Goal: Transaction & Acquisition: Purchase product/service

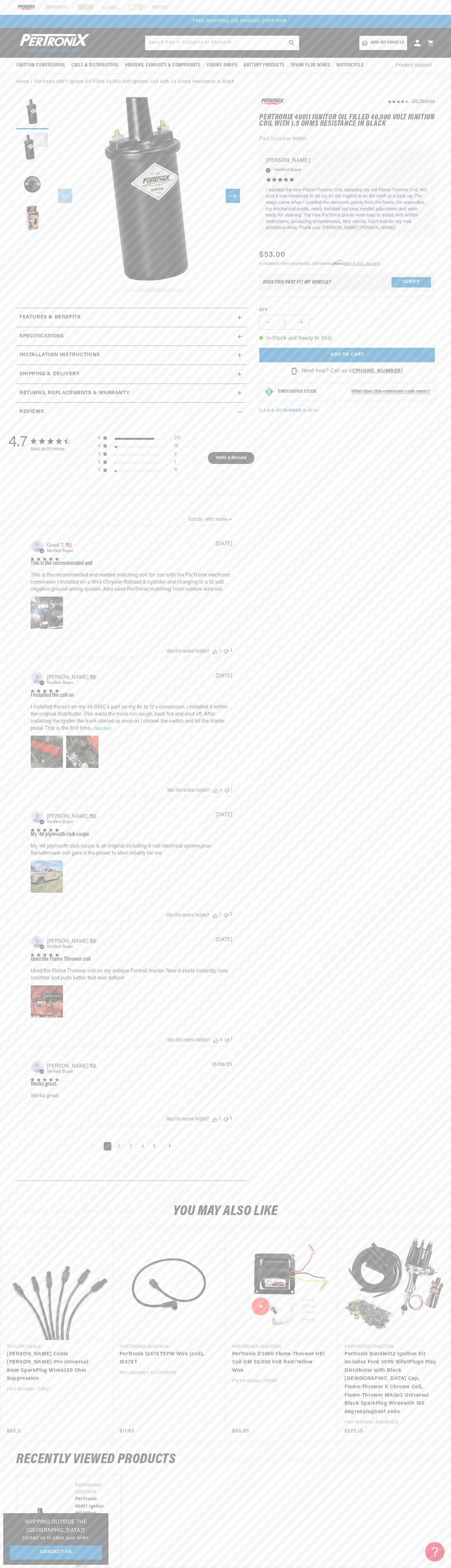
scroll to position [0, 196]
click at [346, 26] on slideshow-component "SHOP BEST SELLING IGNITION & EXHAUST FREE SHIPPING ON ORDERS OVER $109" at bounding box center [225, 21] width 451 height 13
click at [449, 1066] on section "242 Reviews" at bounding box center [225, 641] width 451 height 1101
click at [404, 1568] on html "Skip to content Your cart Your cart is empty Get the right parts the first time…" at bounding box center [225, 784] width 451 height 1568
click at [5, 1454] on div "RECENTLY VIEWED PRODUCTS" at bounding box center [225, 1460] width 451 height 12
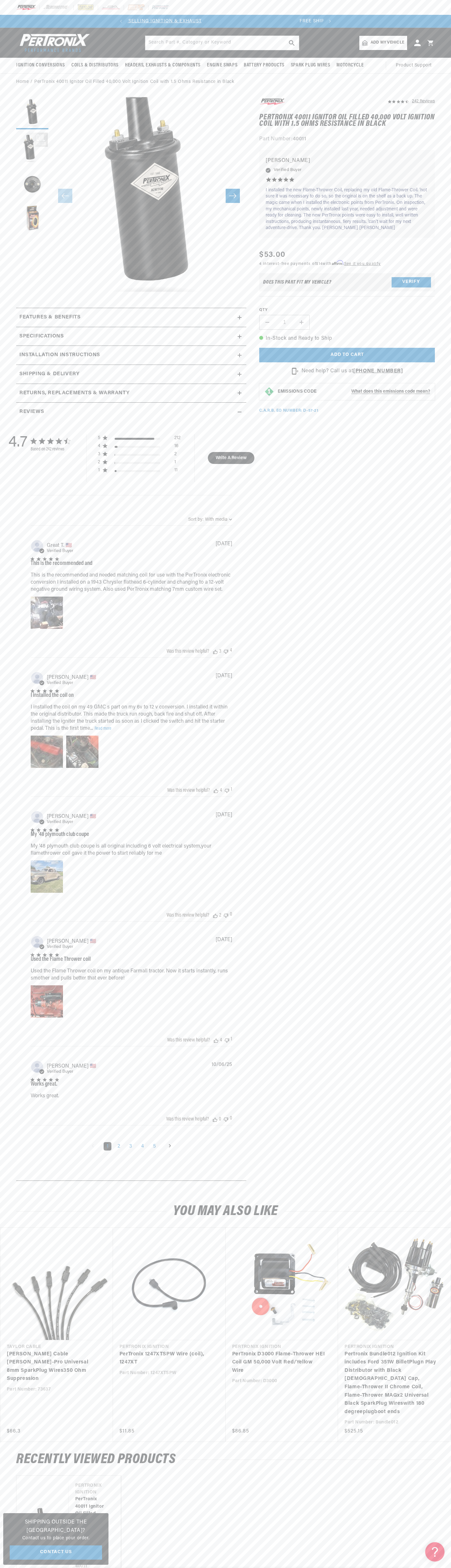
scroll to position [0, 0]
